Goal: Find specific page/section: Find specific page/section

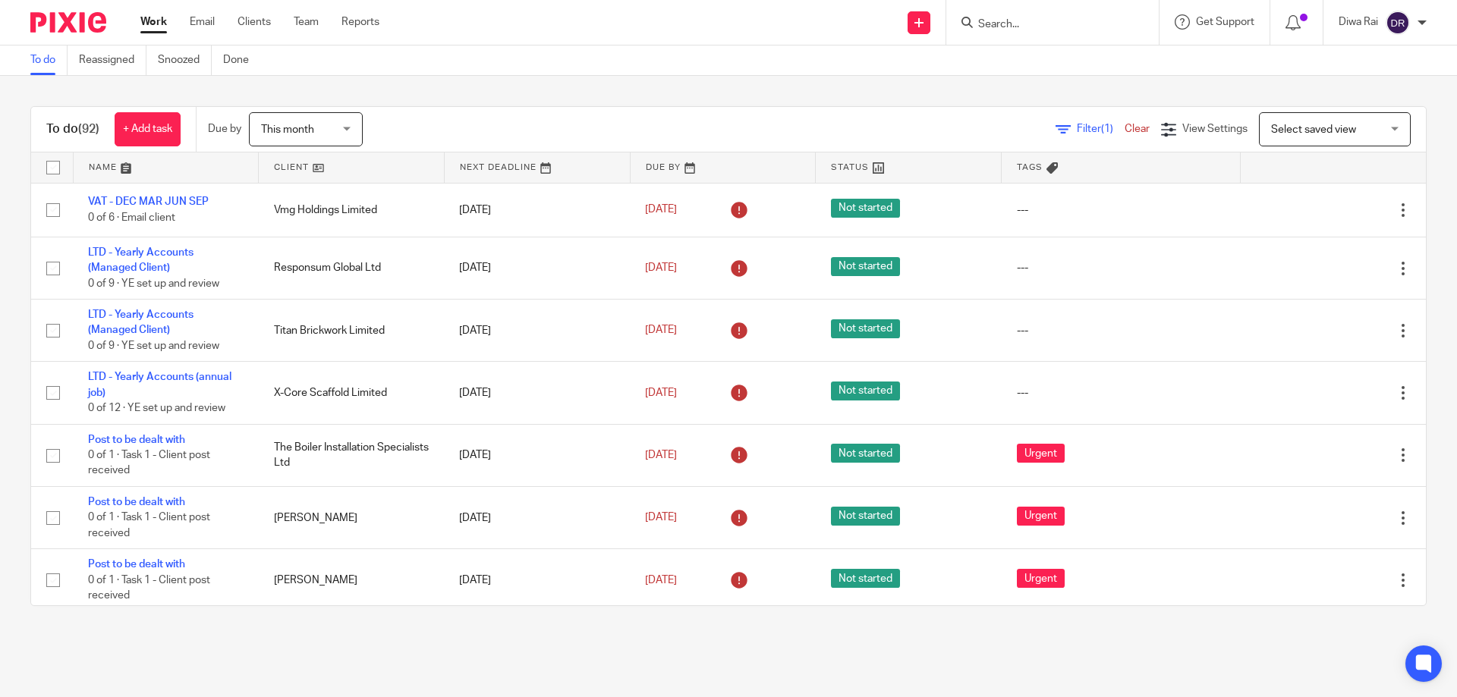
click at [993, 10] on div at bounding box center [1052, 22] width 212 height 45
click at [1001, 21] on input "Search" at bounding box center [1045, 25] width 137 height 14
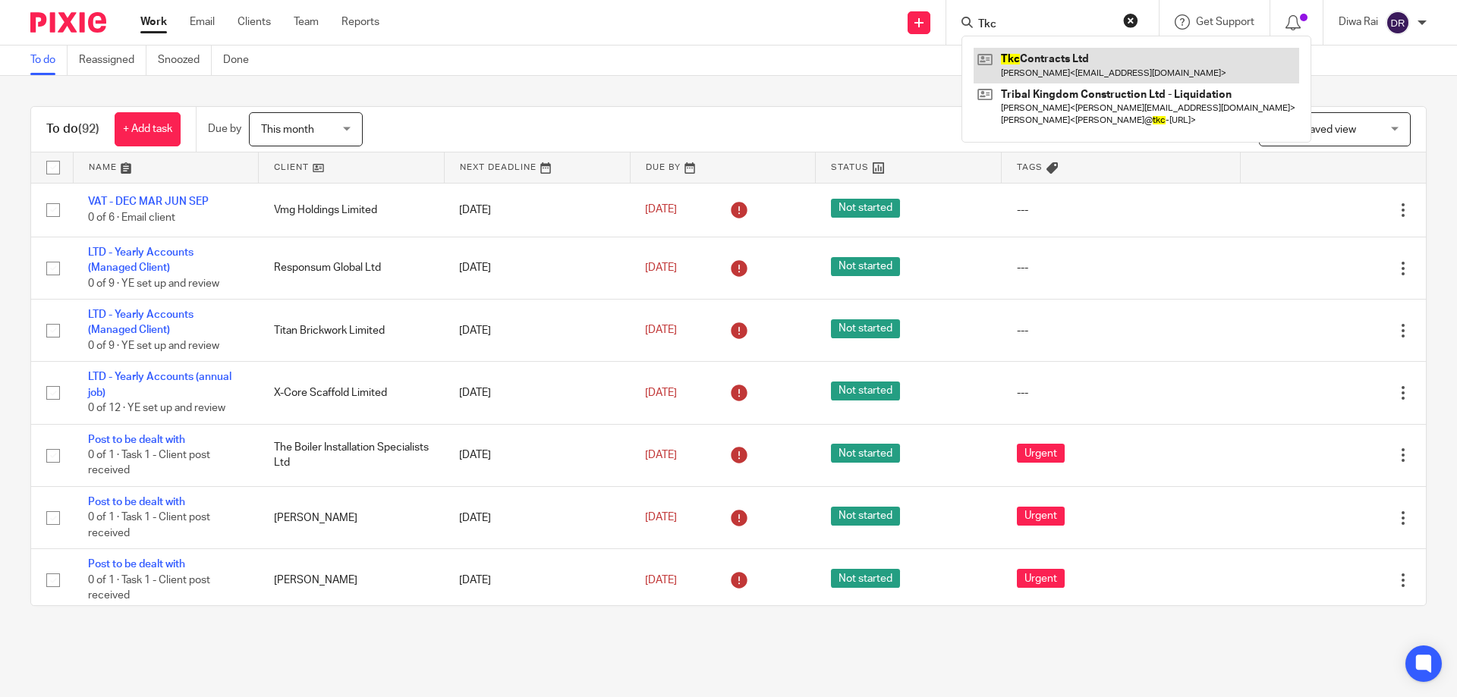
type input "Tkc"
click at [1087, 70] on link at bounding box center [1137, 65] width 326 height 35
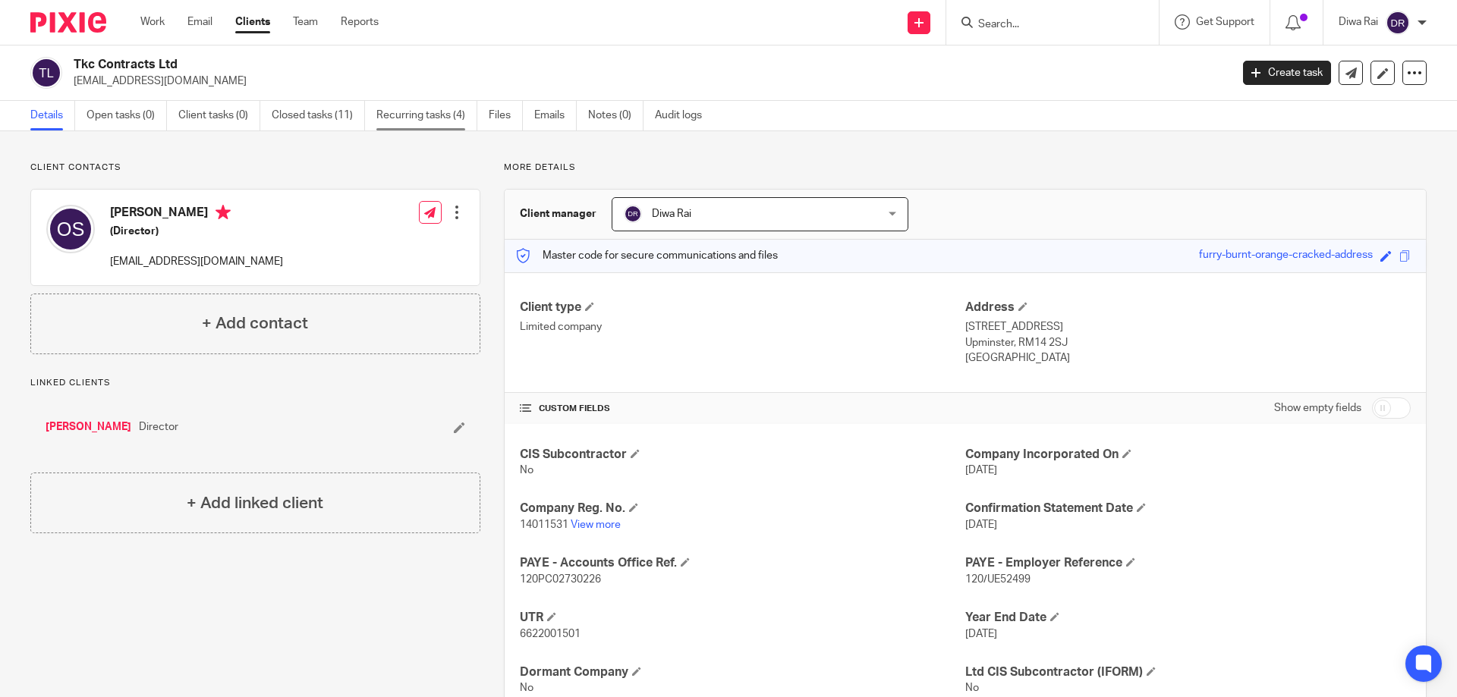
click at [389, 112] on link "Recurring tasks (4)" at bounding box center [426, 116] width 101 height 30
